Goal: Task Accomplishment & Management: Use online tool/utility

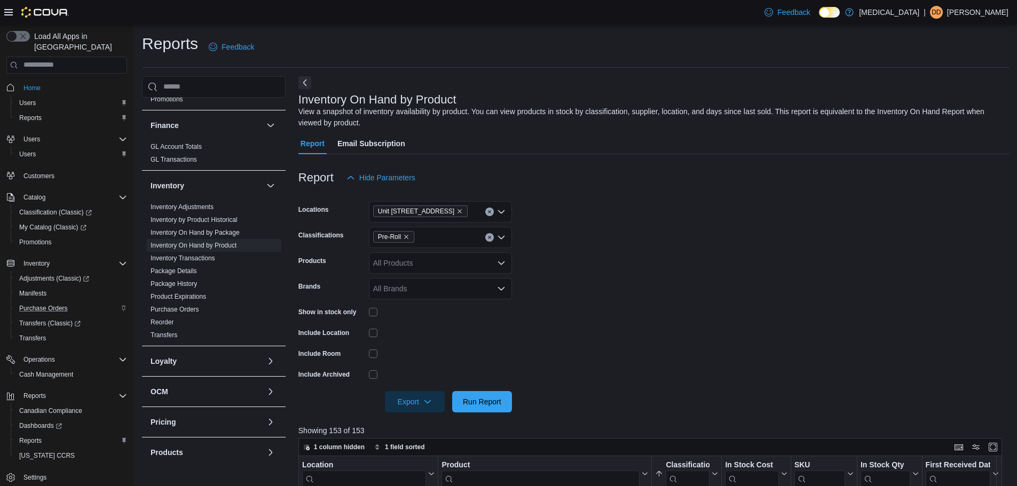
scroll to position [3, 0]
click at [41, 432] on link "Reports" at bounding box center [30, 438] width 31 height 13
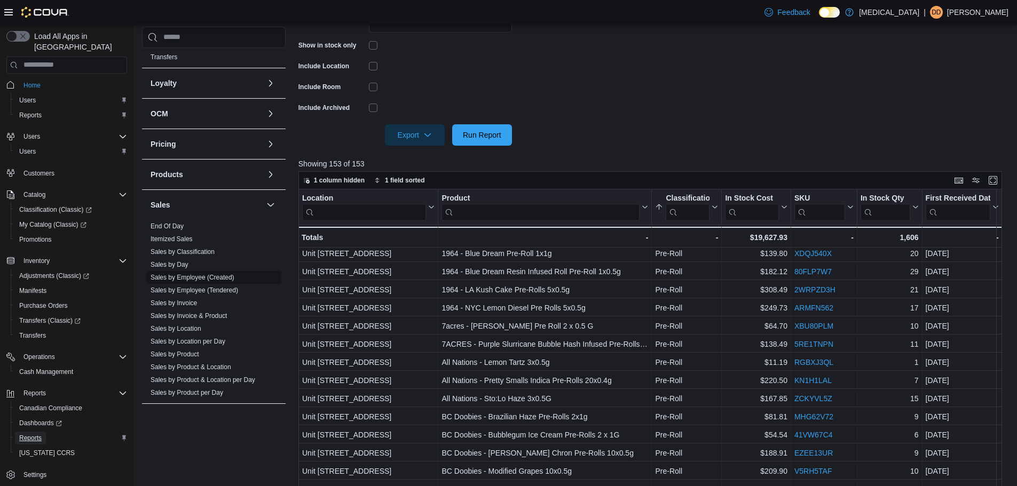
scroll to position [534, 0]
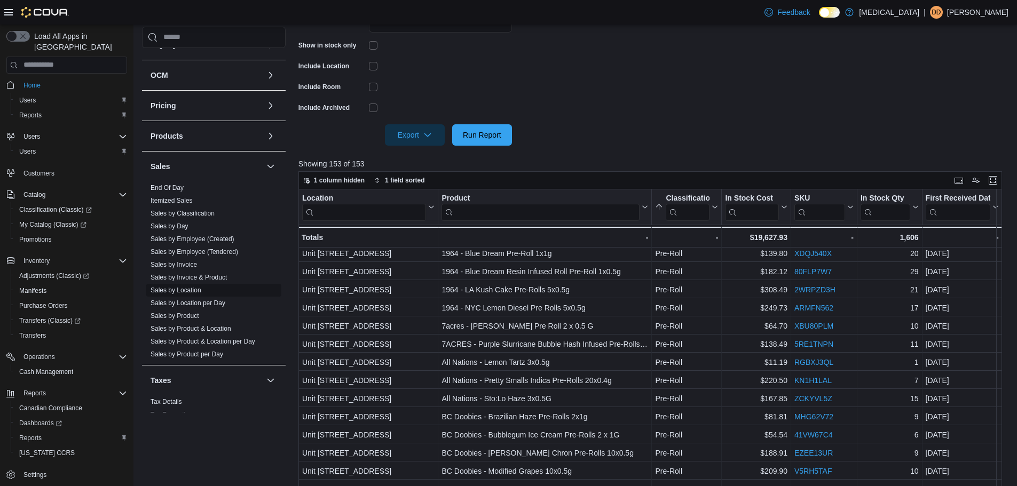
click at [186, 289] on link "Sales by Location" at bounding box center [176, 290] width 51 height 7
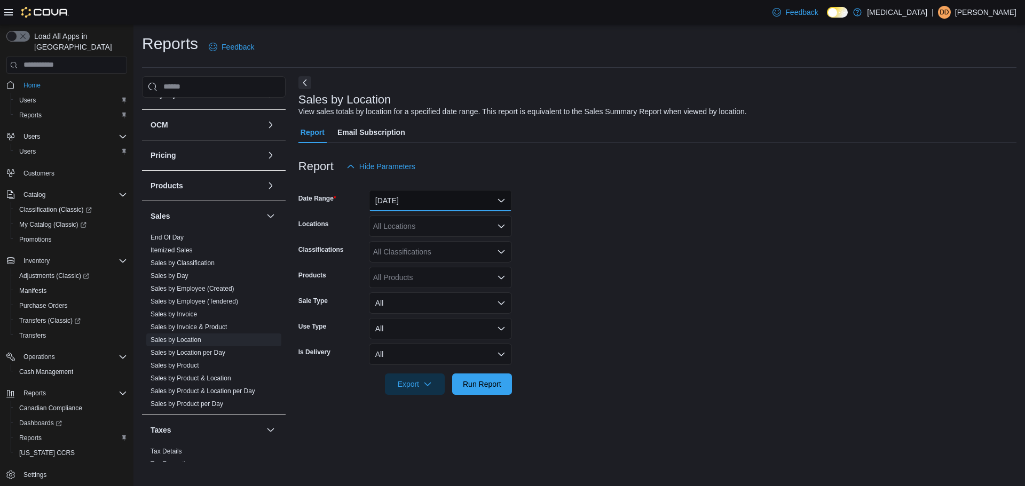
click at [473, 194] on button "[DATE]" at bounding box center [440, 200] width 143 height 21
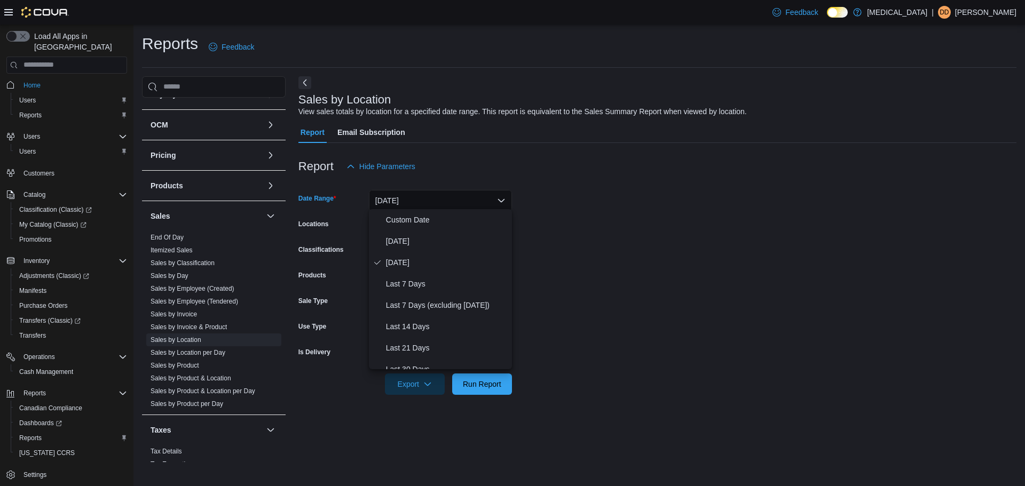
click at [554, 217] on form "Date Range [DATE] Locations All Locations Classifications All Classifications P…" at bounding box center [657, 286] width 718 height 218
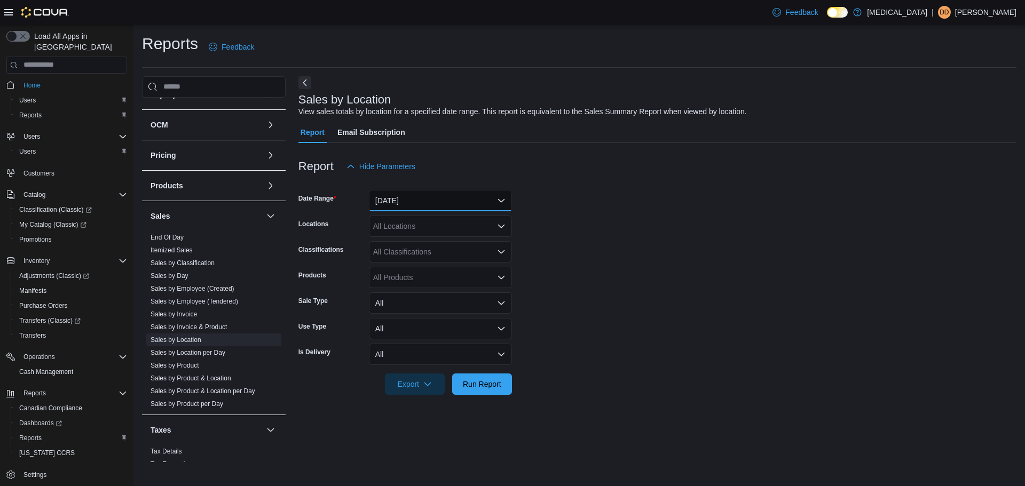
drag, startPoint x: 391, startPoint y: 200, endPoint x: 397, endPoint y: 203, distance: 7.0
click at [392, 200] on button "[DATE]" at bounding box center [440, 200] width 143 height 21
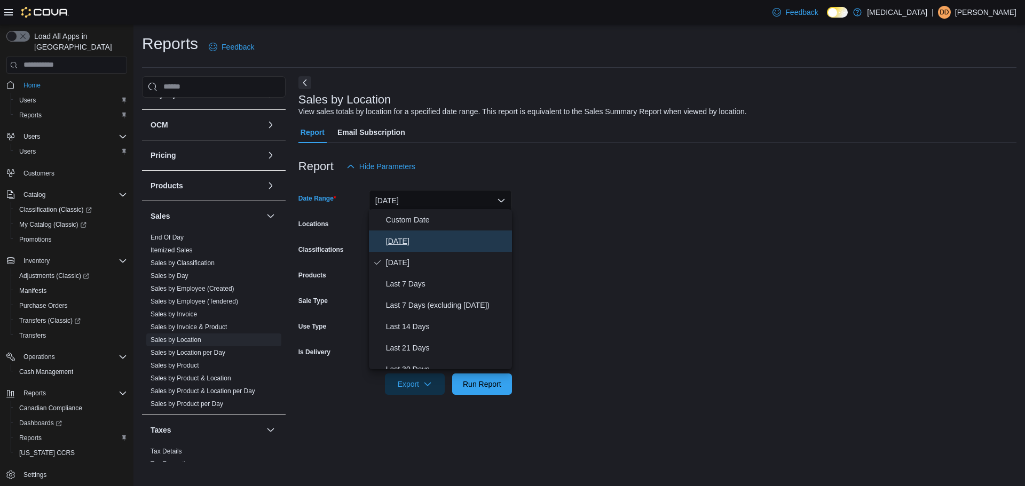
click at [402, 241] on span "[DATE]" at bounding box center [447, 241] width 122 height 13
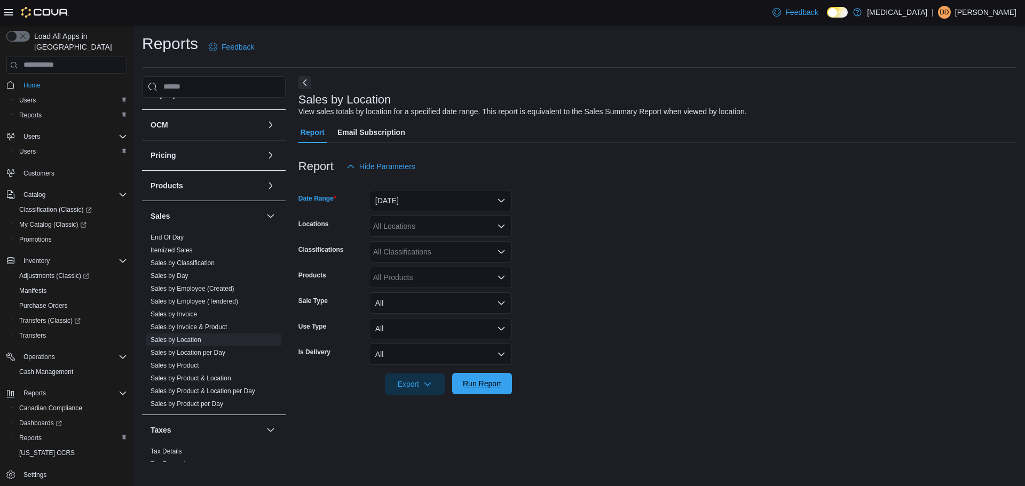
click at [476, 378] on span "Run Report" at bounding box center [482, 383] width 38 height 11
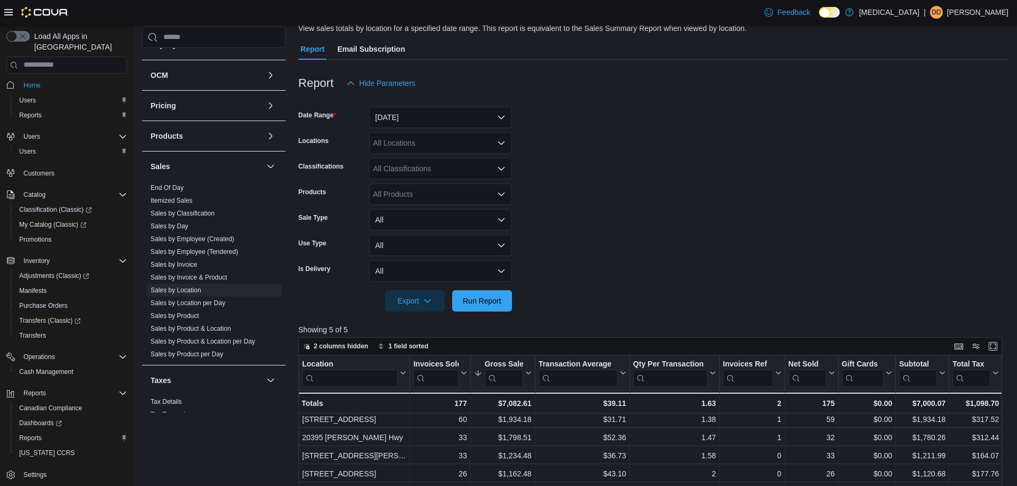
scroll to position [267, 0]
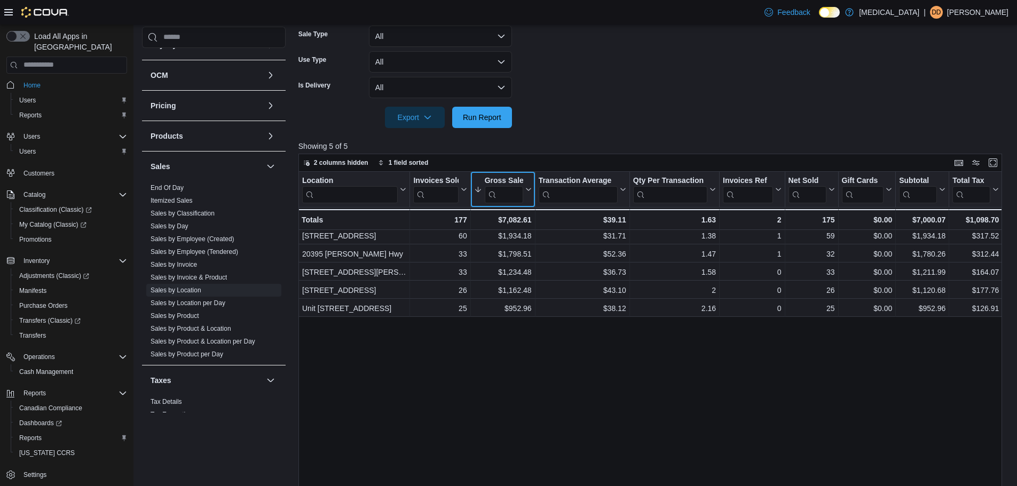
click at [524, 186] on icon at bounding box center [527, 189] width 9 height 6
click at [513, 239] on span "Sort High-Low" at bounding box center [511, 238] width 41 height 9
click at [527, 186] on icon at bounding box center [527, 189] width 9 height 6
click at [526, 239] on span "Sort High-Low" at bounding box center [511, 238] width 41 height 9
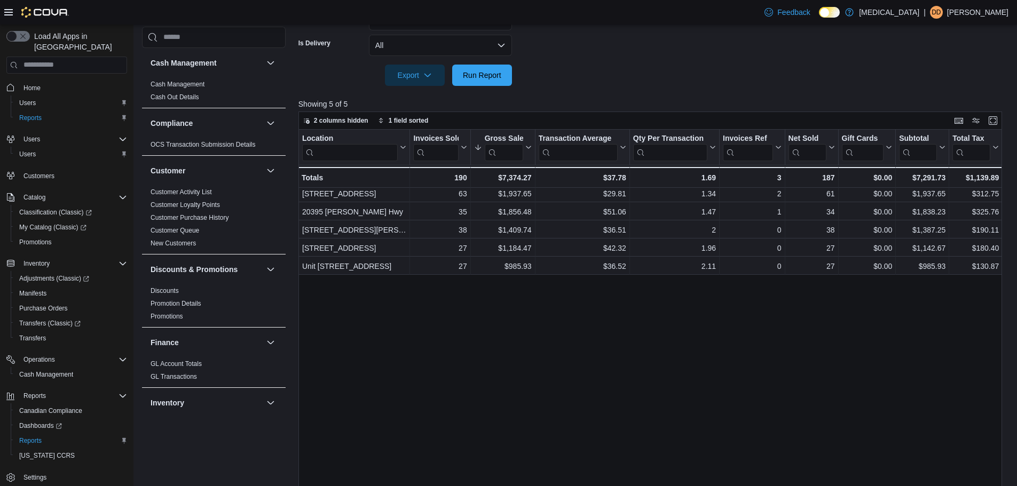
scroll to position [320, 0]
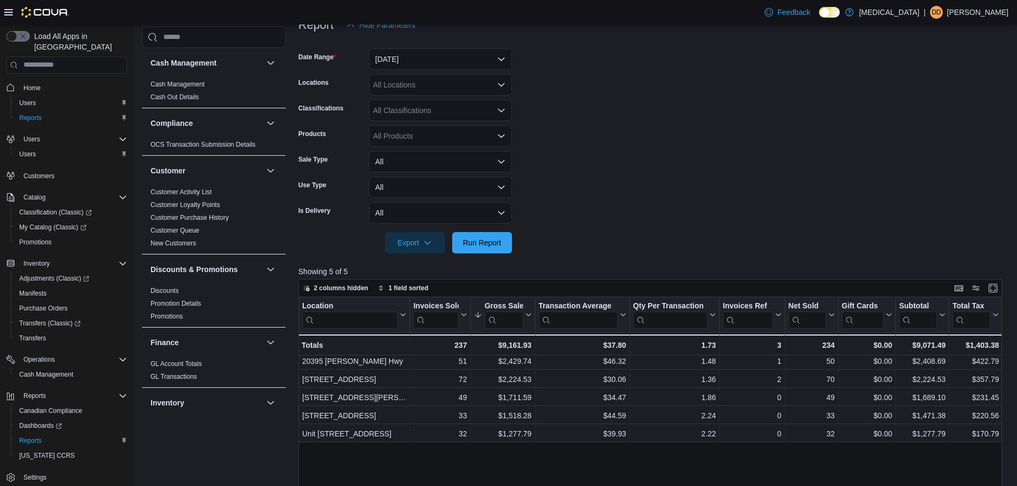
scroll to position [160, 0]
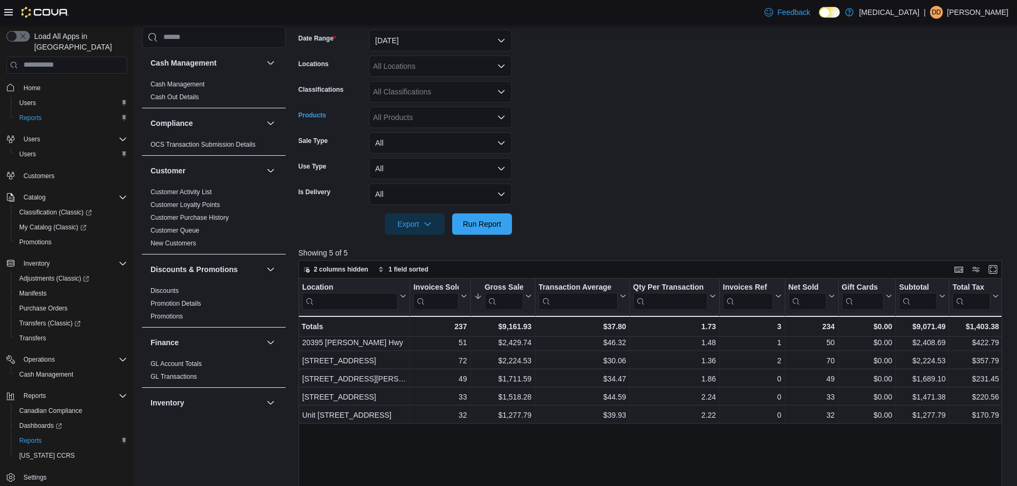
click at [405, 117] on div "All Products" at bounding box center [440, 117] width 143 height 21
click at [448, 130] on span "Type 3 or more characters" at bounding box center [440, 133] width 130 height 11
click at [634, 116] on form "Date Range Today Locations All Locations Classifications All Classifications Pr…" at bounding box center [653, 126] width 711 height 218
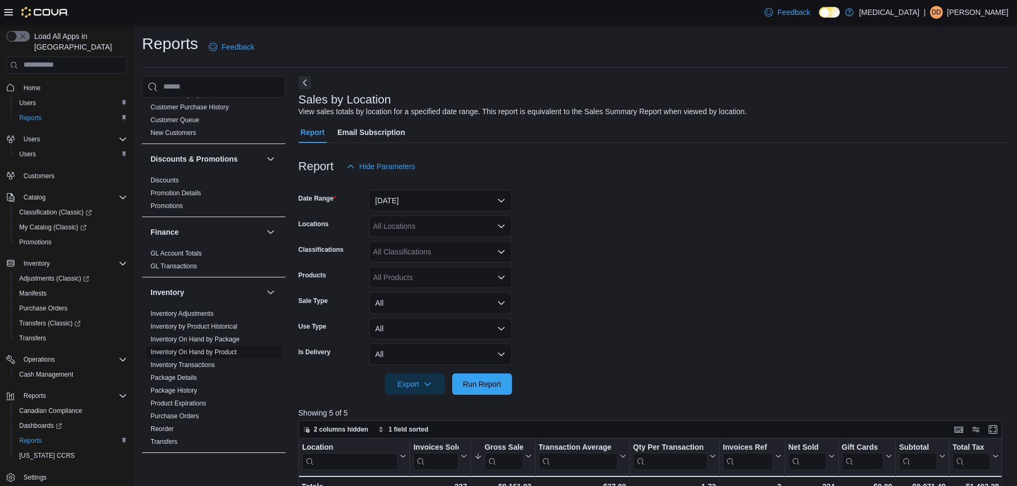
click at [224, 351] on link "Inventory On Hand by Product" at bounding box center [194, 352] width 86 height 7
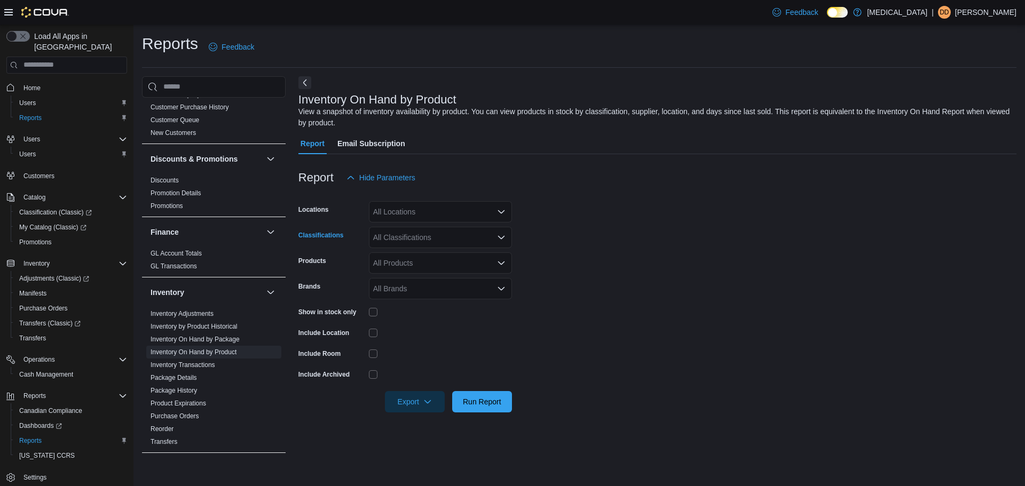
click at [409, 239] on div "All Classifications" at bounding box center [440, 237] width 143 height 21
click at [423, 350] on span "Added By Cova" at bounding box center [418, 344] width 52 height 11
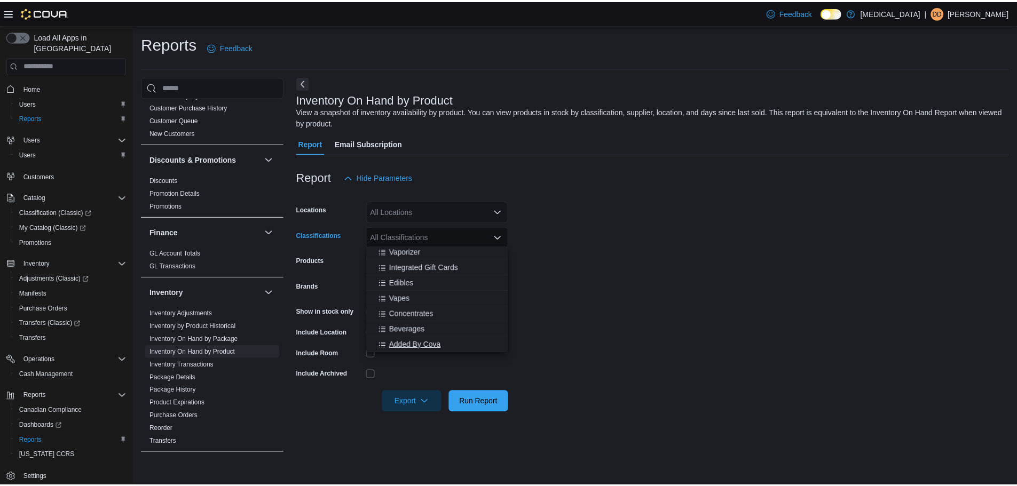
scroll to position [156, 0]
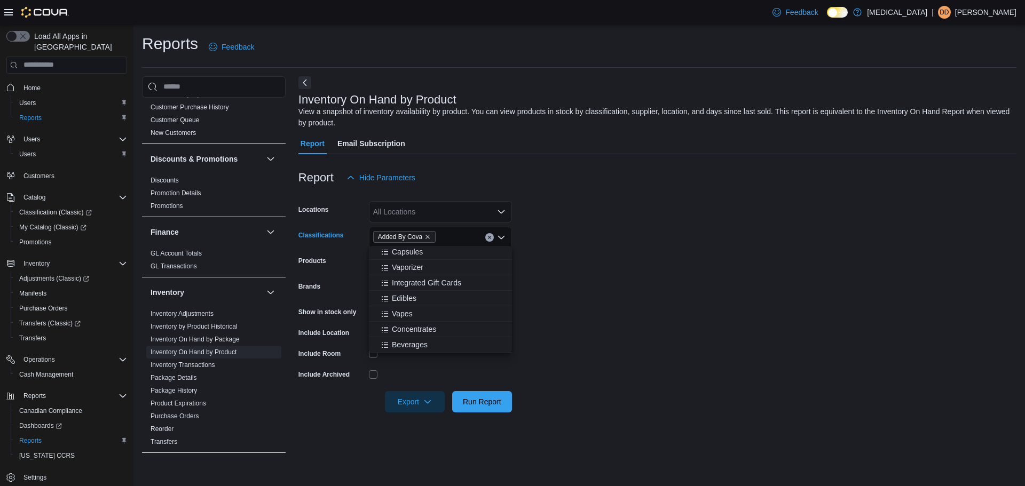
click at [757, 247] on form "Locations All Locations Classifications Added By Cova Combo box. Selected. Adde…" at bounding box center [657, 300] width 718 height 224
click at [481, 404] on span "Run Report" at bounding box center [481, 401] width 47 height 21
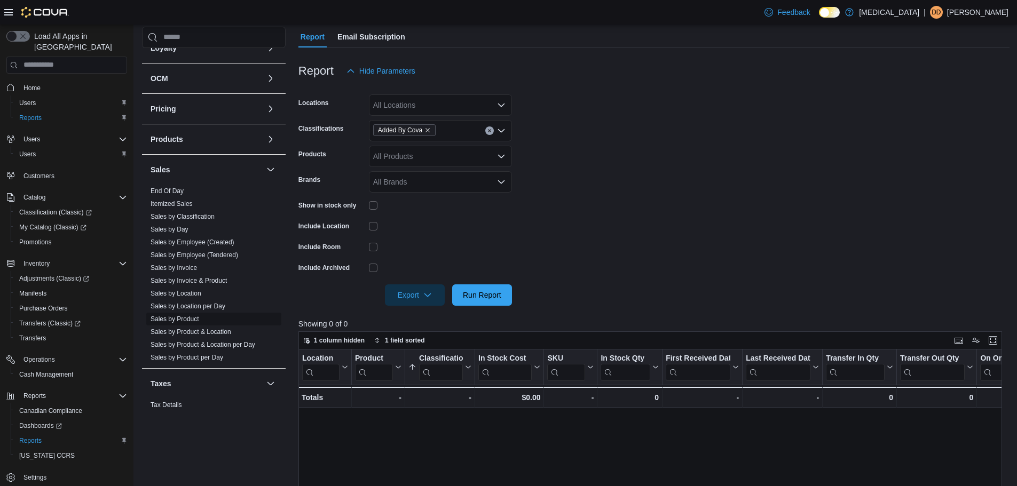
scroll to position [534, 0]
click at [209, 304] on link "Sales by Location per Day" at bounding box center [188, 302] width 75 height 7
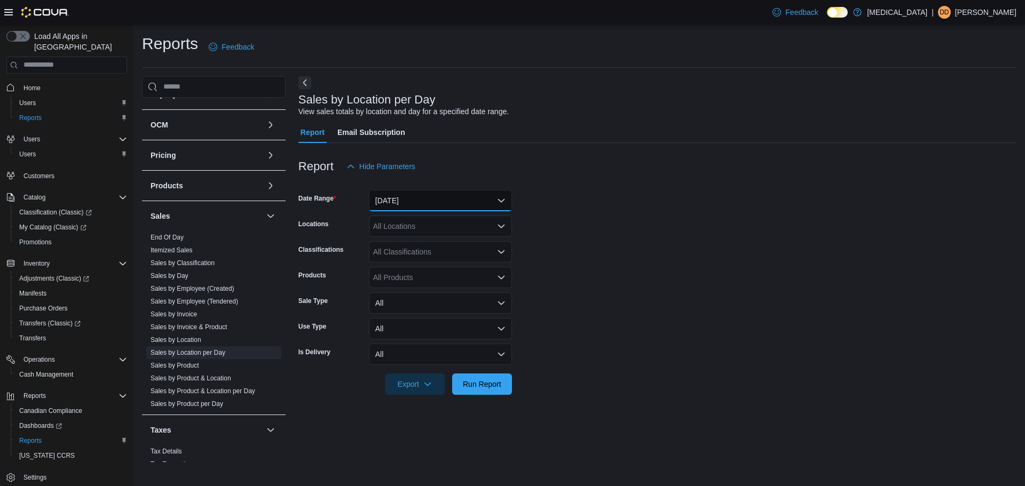
click at [433, 201] on button "[DATE]" at bounding box center [440, 200] width 143 height 21
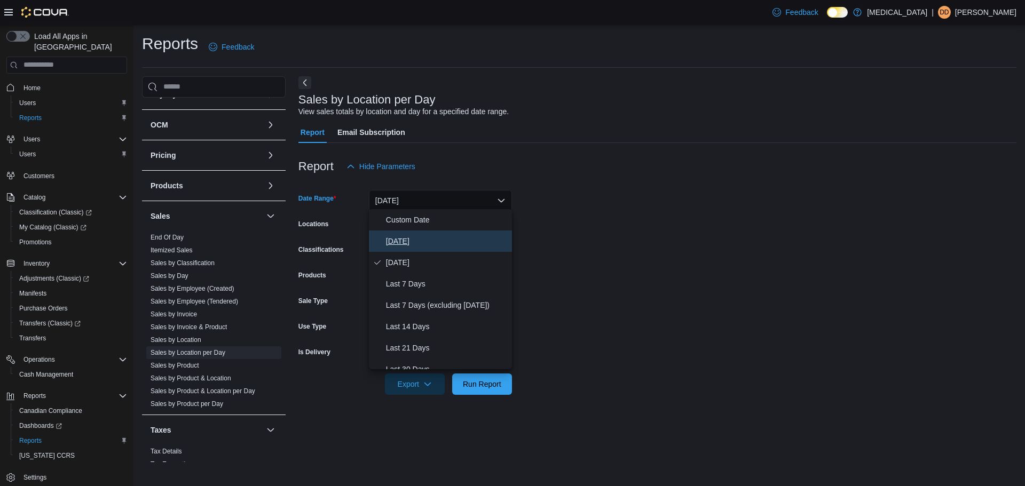
click at [420, 232] on button "[DATE]" at bounding box center [440, 241] width 143 height 21
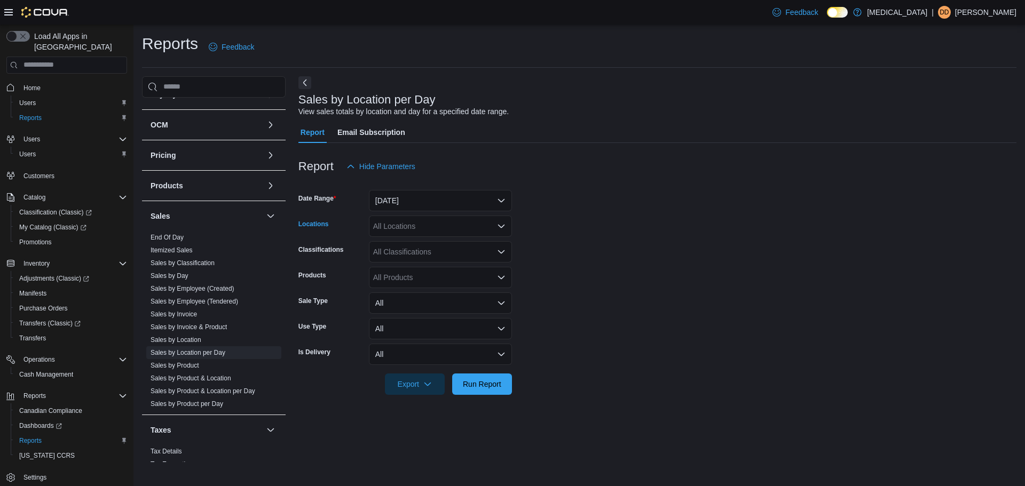
click at [418, 231] on div "All Locations" at bounding box center [440, 226] width 143 height 21
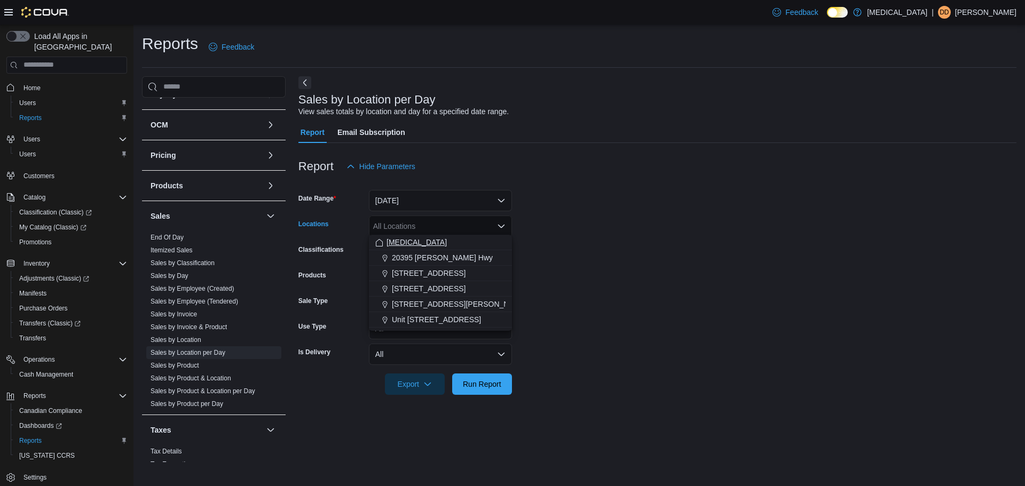
click at [407, 246] on div "[MEDICAL_DATA]" at bounding box center [440, 242] width 130 height 11
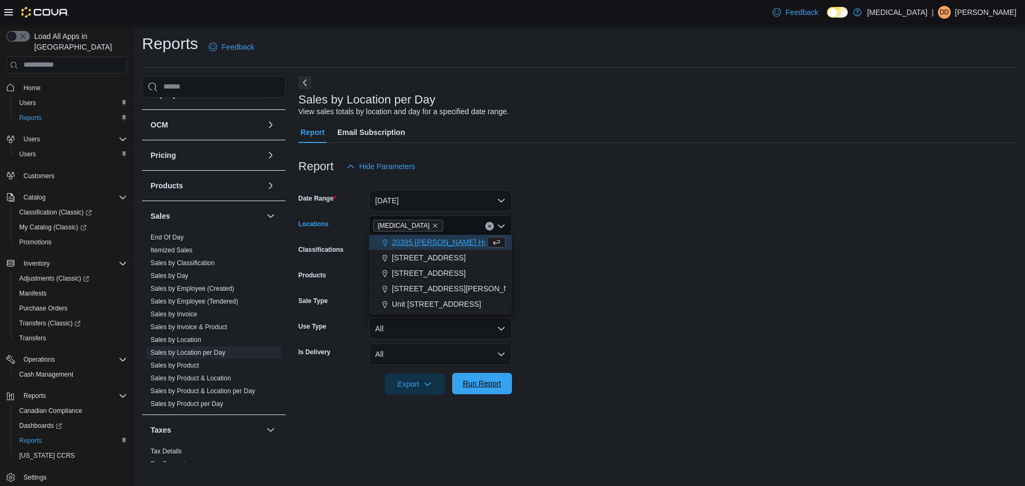
click at [484, 387] on span "Run Report" at bounding box center [481, 383] width 47 height 21
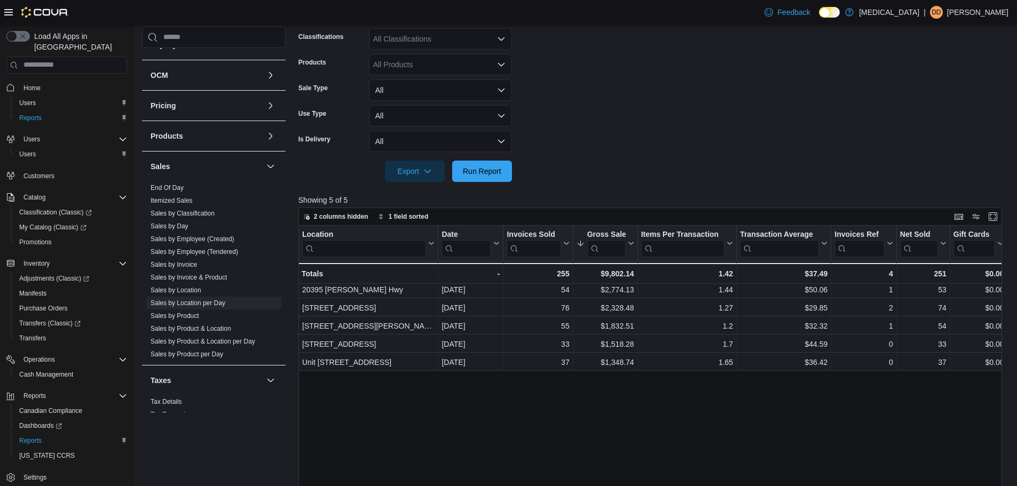
scroll to position [213, 0]
